Goal: Transaction & Acquisition: Purchase product/service

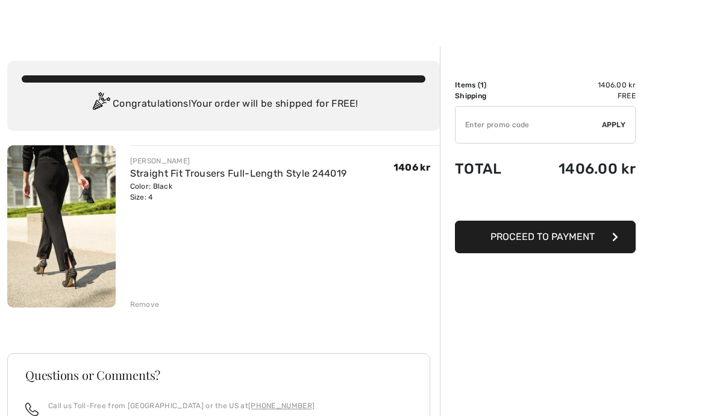
scroll to position [13, 0]
click at [547, 235] on span "Proceed to Payment" at bounding box center [542, 236] width 104 height 11
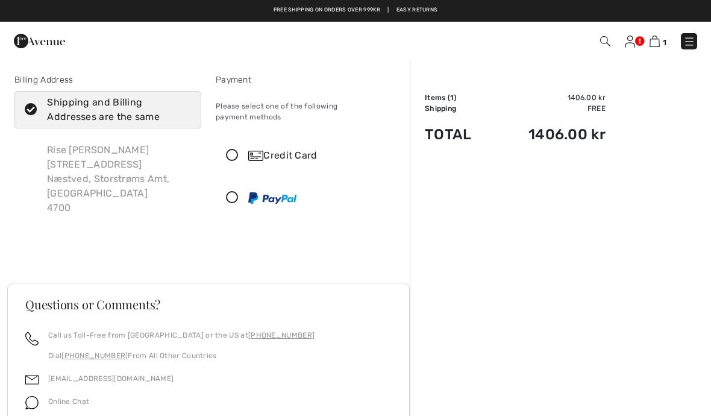
click at [256, 151] on img at bounding box center [255, 156] width 15 height 10
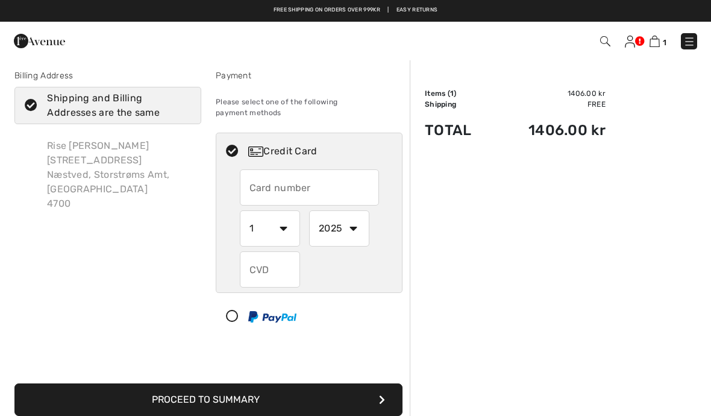
scroll to position [5, 0]
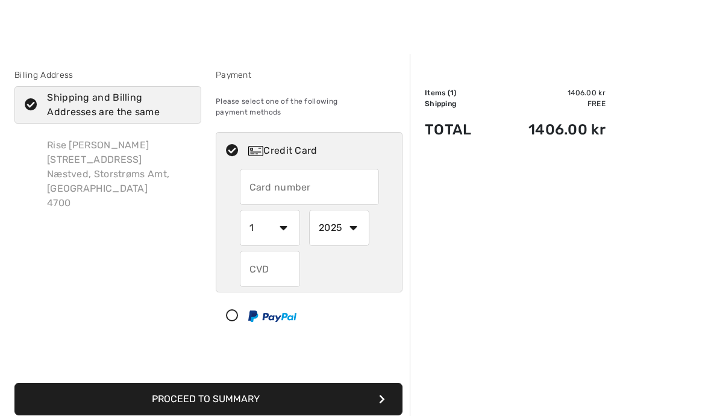
click at [267, 176] on input "text" at bounding box center [309, 187] width 139 height 36
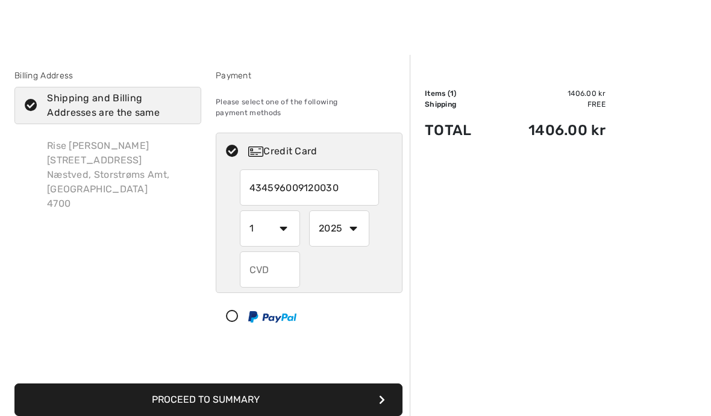
type input "4345960091200304"
select select "12"
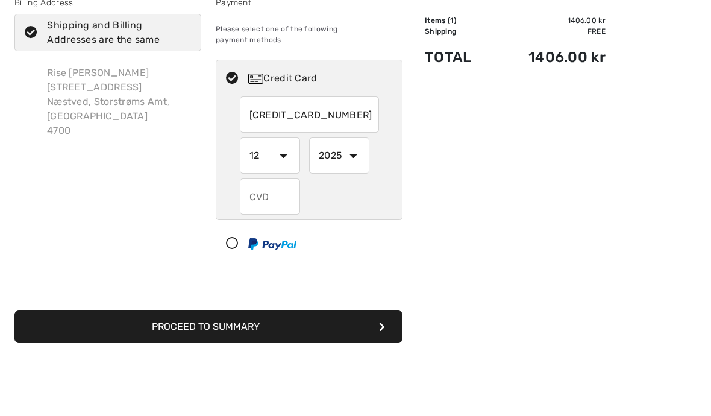
click at [361, 210] on select "2025 2026 2027 2028 2029 2030 2031 2032 2033 2034 2035" at bounding box center [339, 228] width 60 height 36
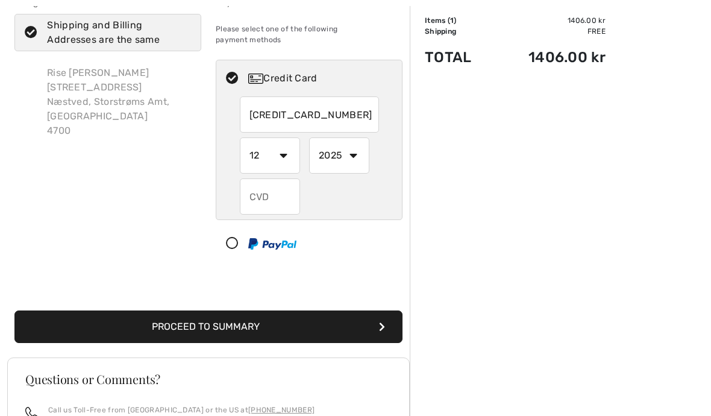
select select "2028"
click at [286, 147] on select "1 2 3 4 5 6 7 8 9 10 11 12" at bounding box center [270, 155] width 60 height 36
select select "4"
click at [257, 189] on input "text" at bounding box center [270, 196] width 60 height 36
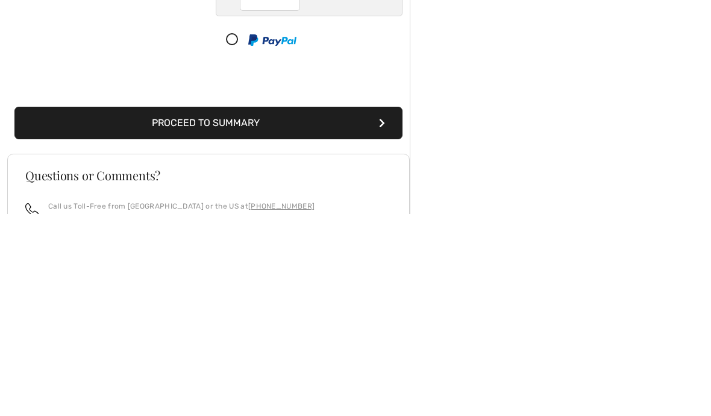
scroll to position [84, 0]
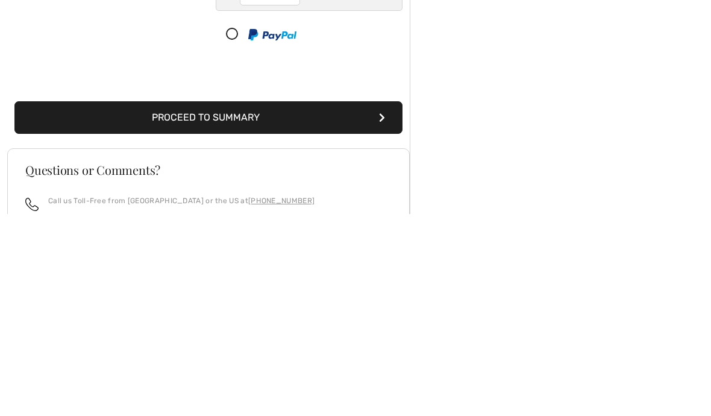
type input "682"
click at [227, 303] on button "Proceed to Summary" at bounding box center [208, 319] width 388 height 33
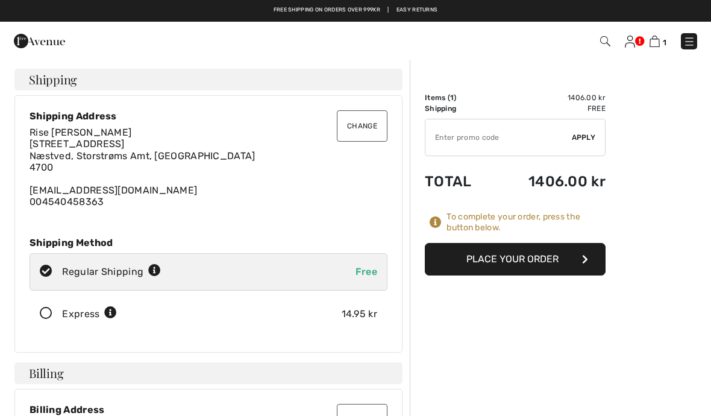
click at [520, 261] on button "Place Your Order" at bounding box center [515, 259] width 181 height 33
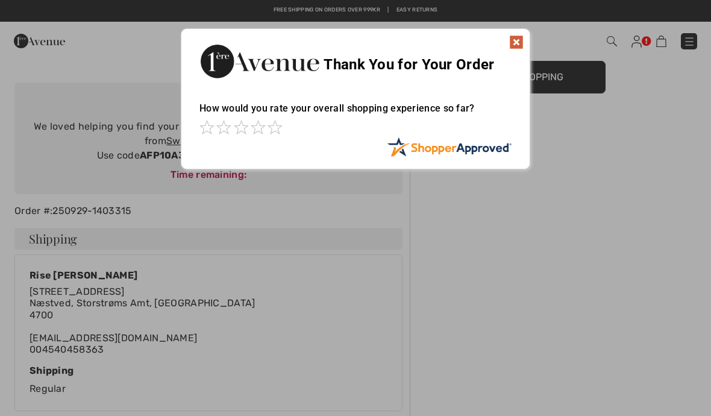
scroll to position [78, 0]
click at [518, 37] on img at bounding box center [516, 43] width 14 height 14
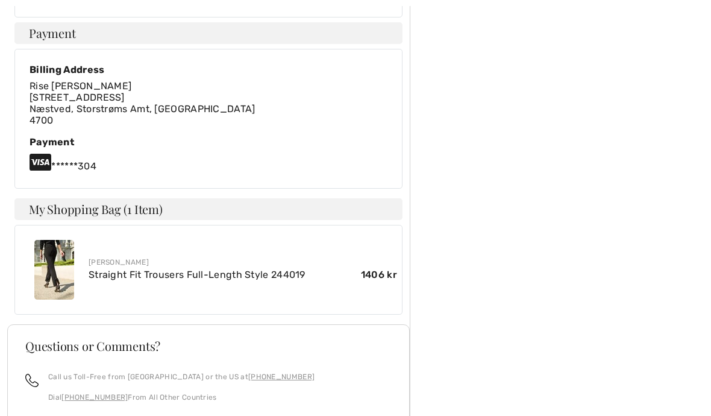
scroll to position [482, 0]
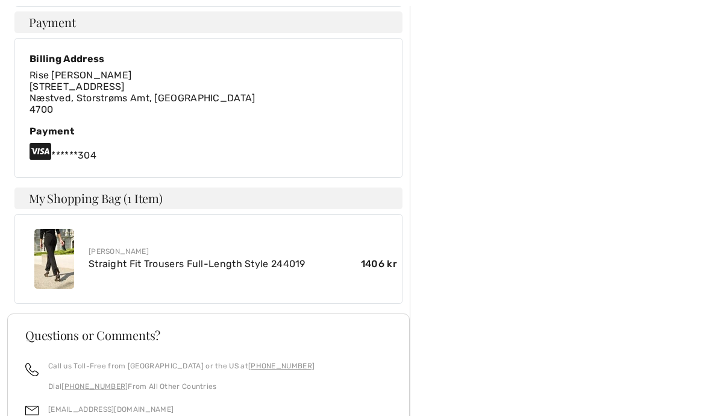
click at [70, 264] on img at bounding box center [54, 259] width 40 height 60
